Goal: Information Seeking & Learning: Check status

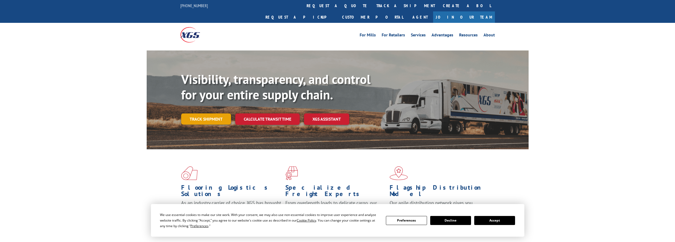
click at [207, 113] on link "Track shipment" at bounding box center [206, 118] width 50 height 11
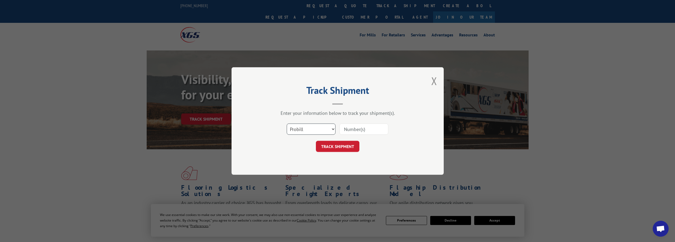
click at [297, 133] on select "Select category... Probill BOL PO" at bounding box center [311, 128] width 49 height 11
select select "bol"
click at [287, 123] on select "Select category... Probill BOL PO" at bounding box center [311, 128] width 49 height 11
click at [356, 127] on input at bounding box center [363, 128] width 49 height 11
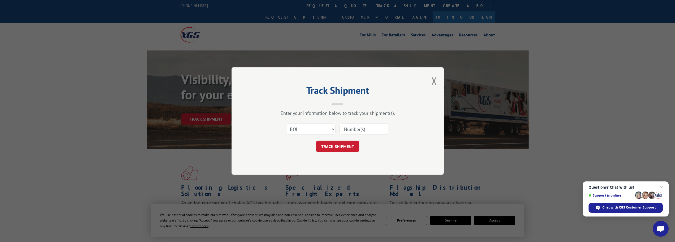
type input "7041753"
click at [354, 146] on button "TRACK SHIPMENT" at bounding box center [337, 146] width 43 height 11
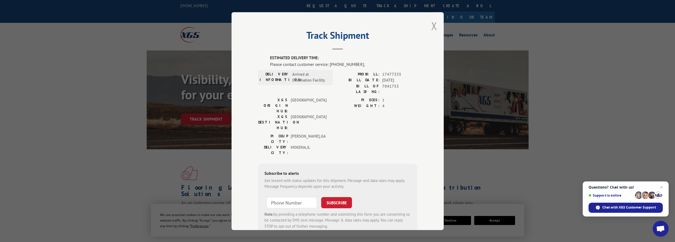
click at [433, 29] on button "Close modal" at bounding box center [434, 26] width 6 height 14
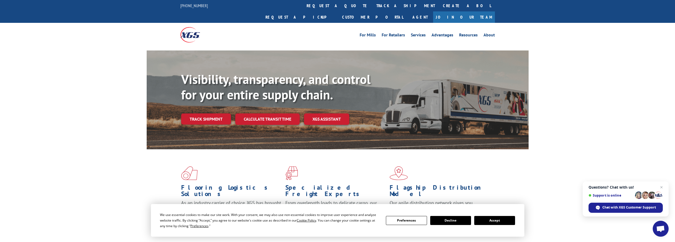
click at [522, 169] on div "Flooring Logistics Solutions As an industry carrier of choice, XGS has brought …" at bounding box center [338, 197] width 382 height 97
click at [663, 186] on span "Close chat" at bounding box center [661, 187] width 7 height 7
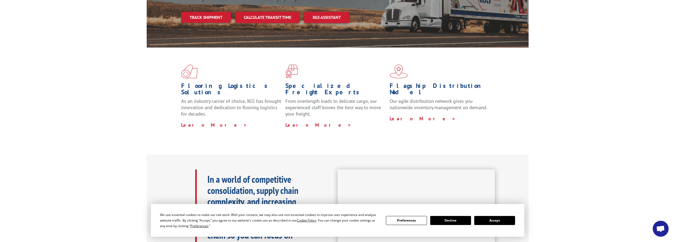
scroll to position [106, 0]
